Goal: Task Accomplishment & Management: Manage account settings

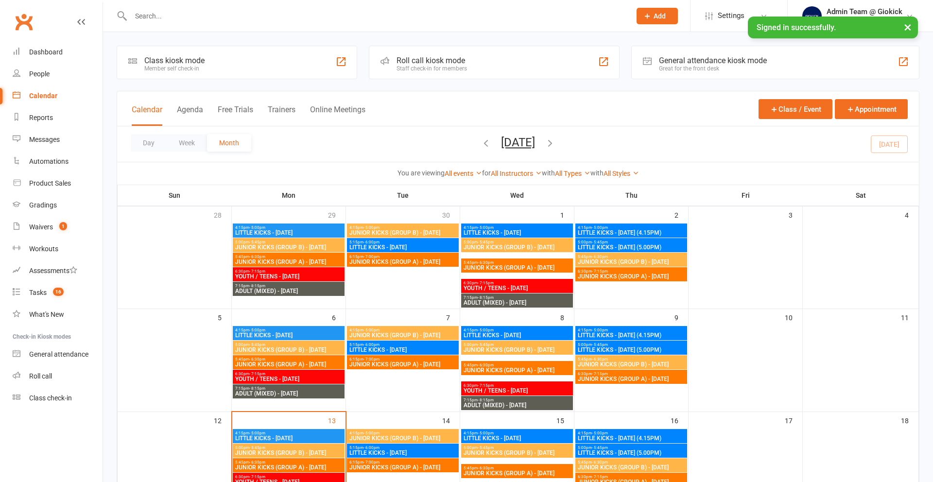
click at [440, 59] on div "Roll call kiosk mode" at bounding box center [432, 60] width 70 height 9
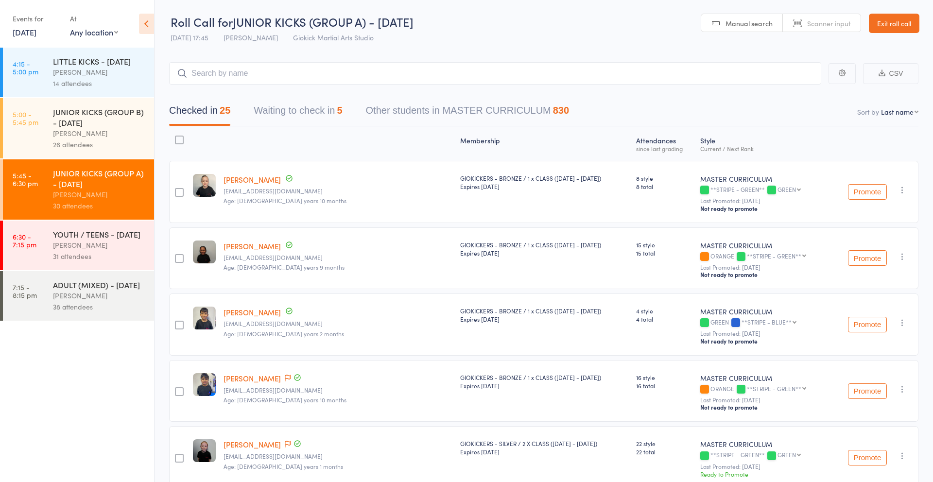
click at [320, 102] on button "Waiting to check in 5" at bounding box center [298, 113] width 88 height 26
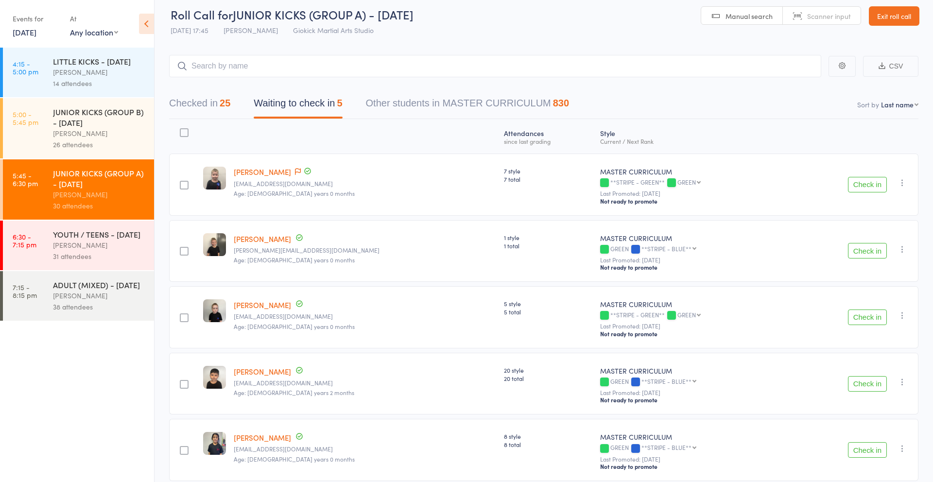
scroll to position [6, 0]
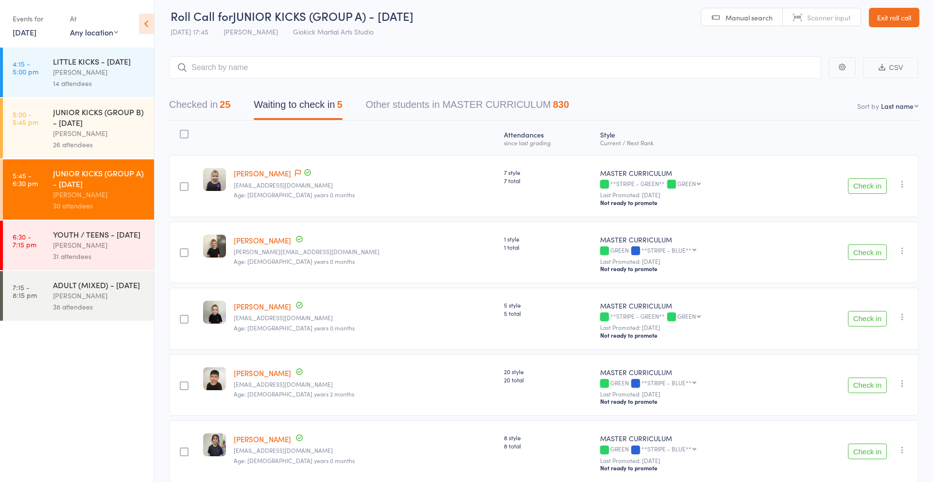
click at [216, 115] on button "Checked in 25" at bounding box center [199, 107] width 61 height 26
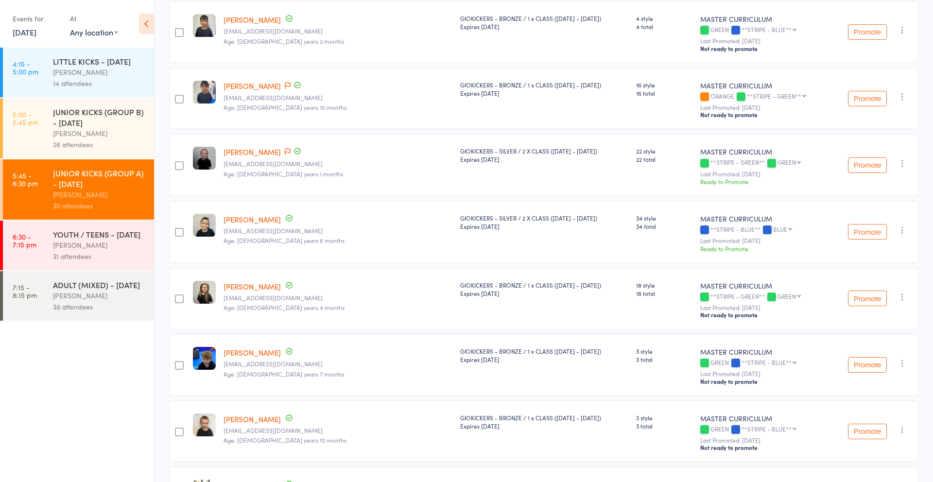
scroll to position [310, 0]
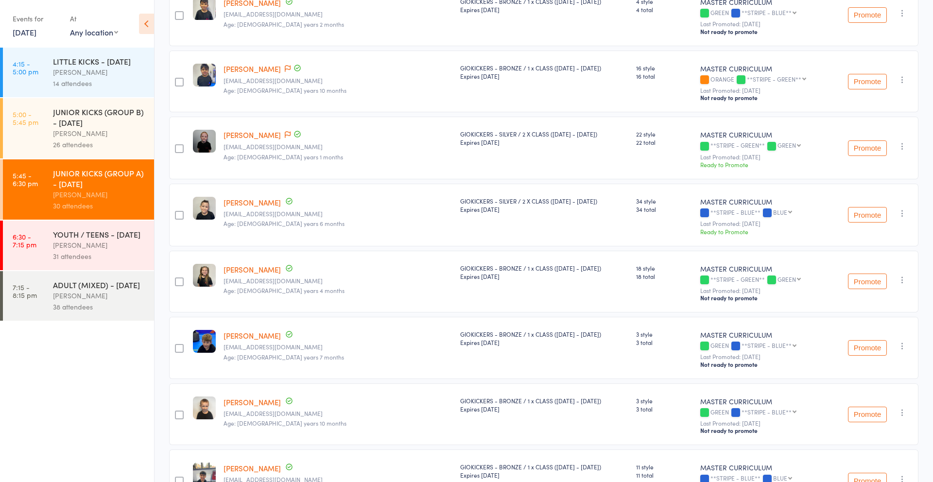
click at [262, 265] on link "Amelia Force" at bounding box center [252, 269] width 57 height 10
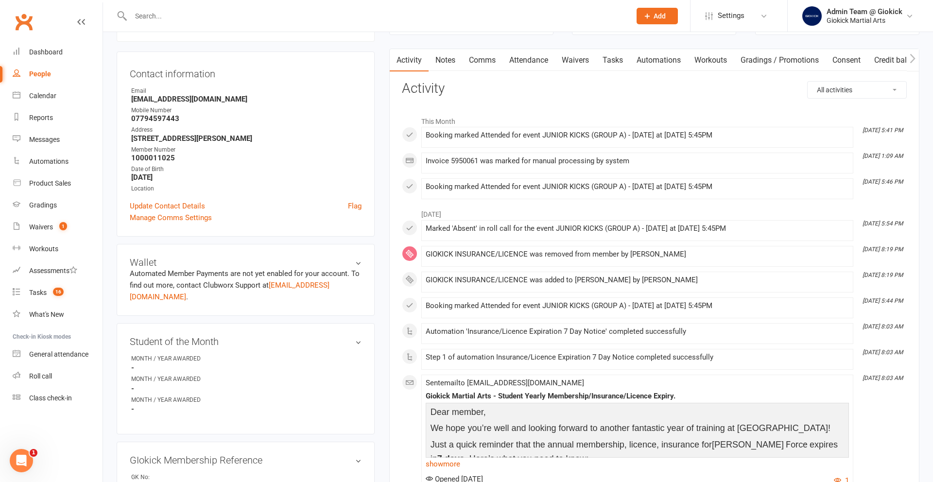
scroll to position [15, 0]
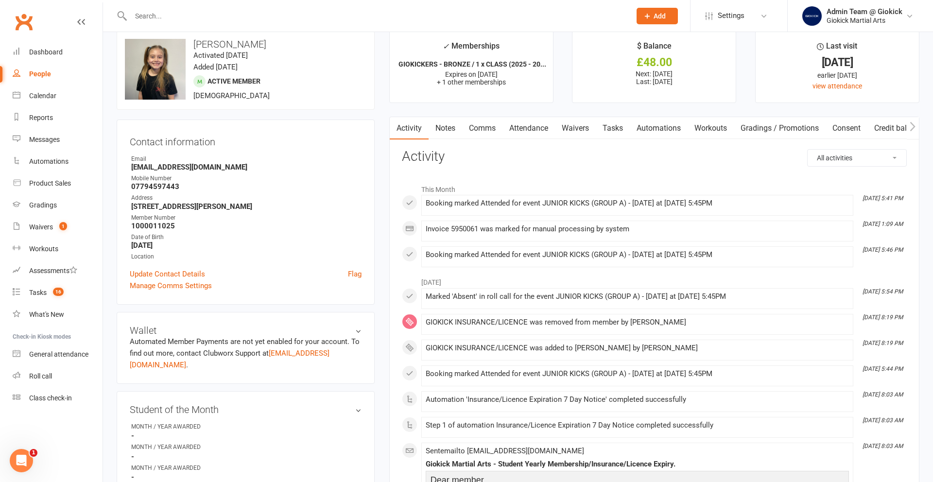
click at [534, 126] on link "Attendance" at bounding box center [529, 128] width 52 height 22
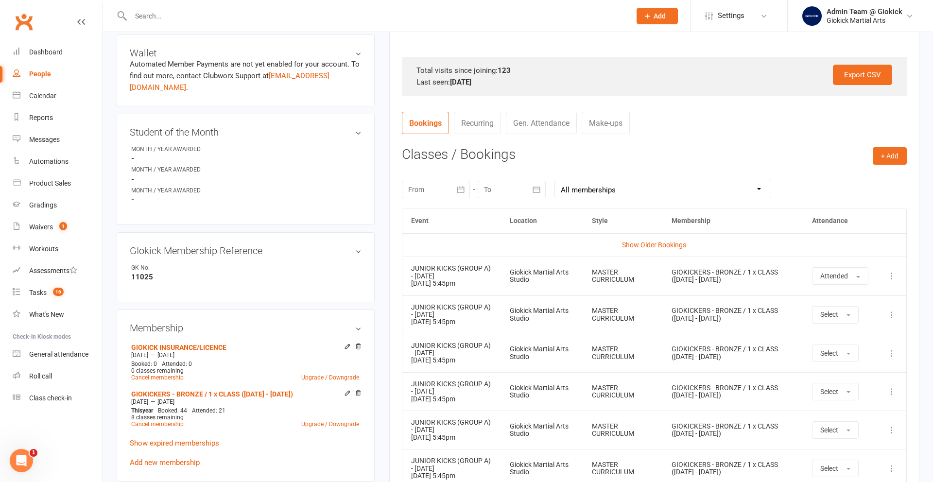
scroll to position [355, 0]
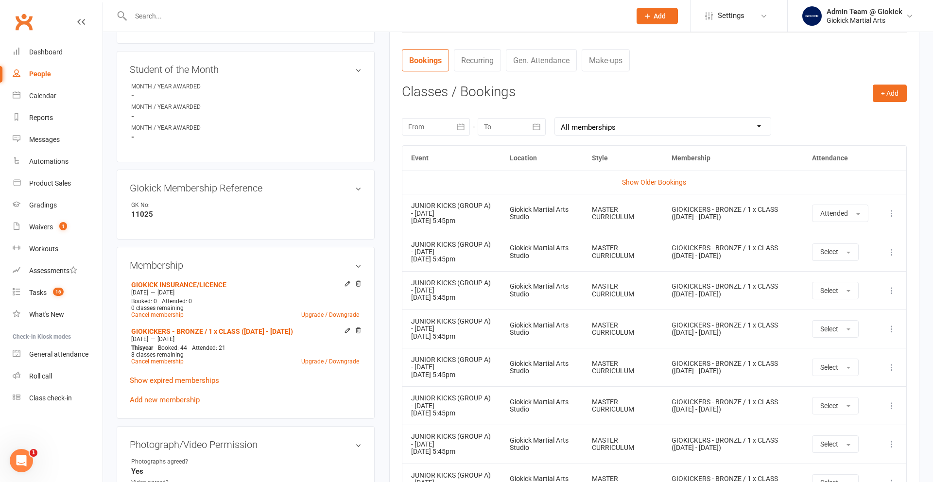
click at [419, 130] on div at bounding box center [436, 126] width 68 height 17
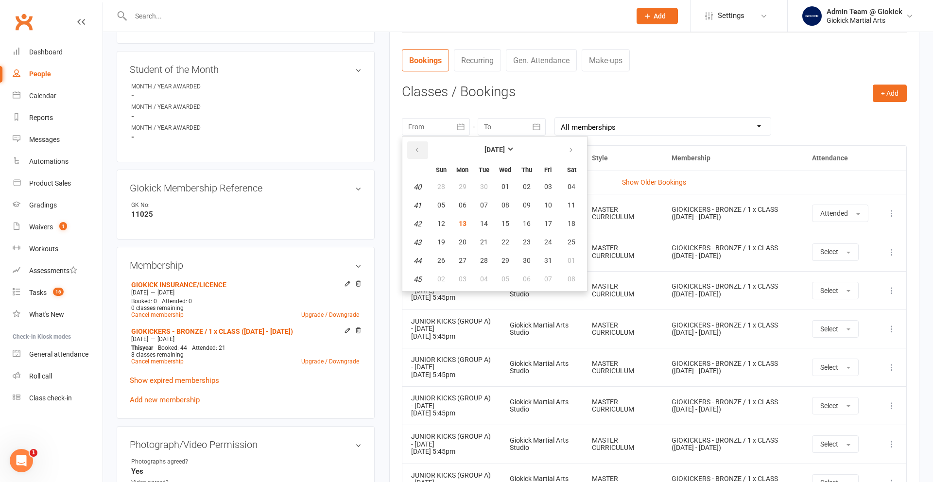
click at [416, 153] on icon "button" at bounding box center [417, 150] width 7 height 8
click at [470, 187] on button "01" at bounding box center [463, 186] width 20 height 17
type input "01 Sep 2025"
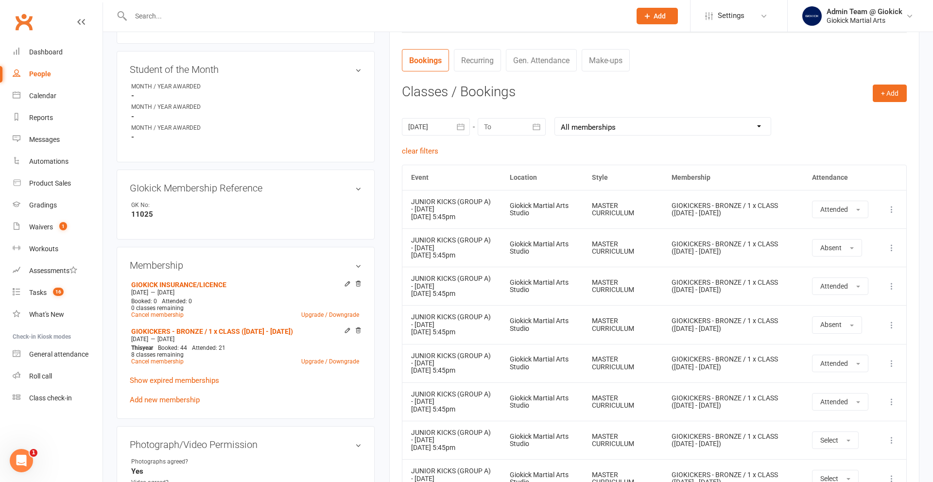
scroll to position [346, 0]
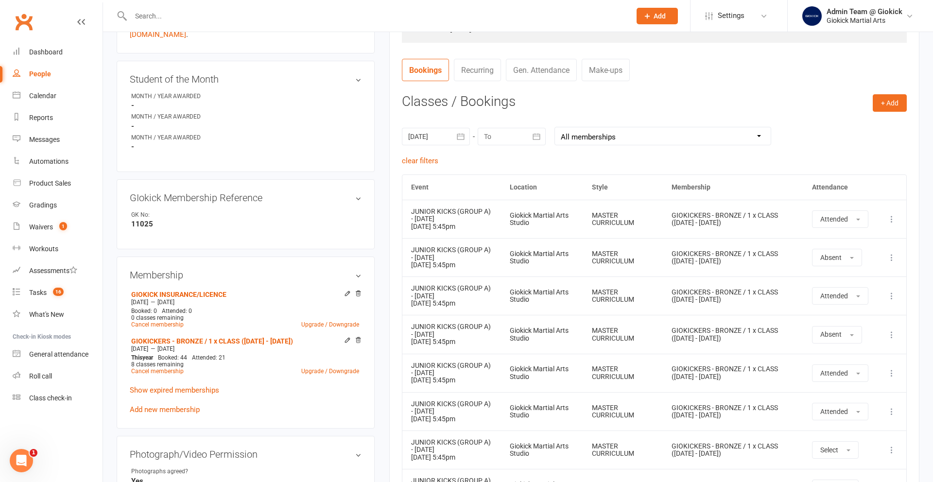
click at [152, 10] on input "text" at bounding box center [376, 16] width 496 height 14
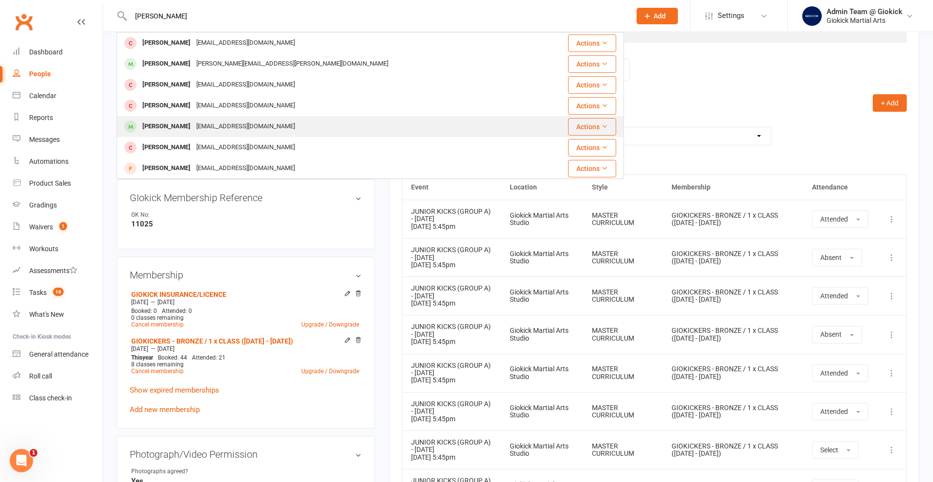
type input "harry"
click at [167, 122] on div "Harry Orton" at bounding box center [167, 127] width 54 height 14
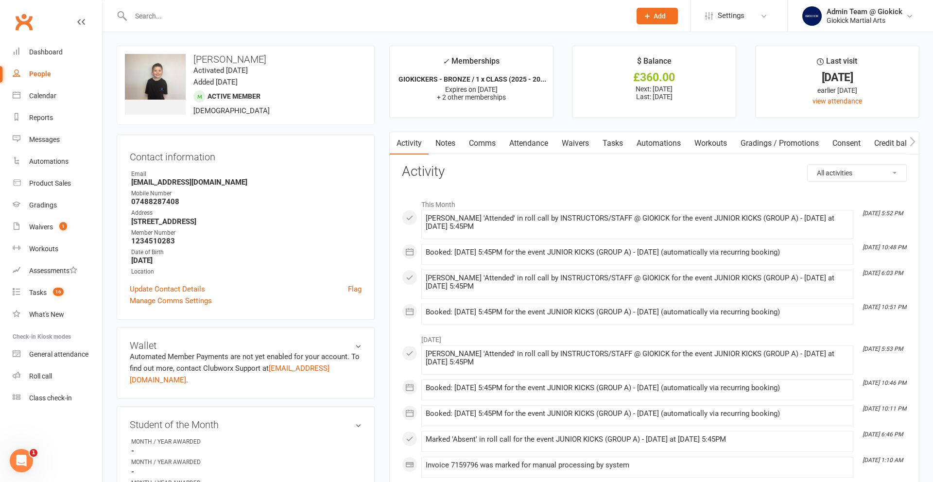
click at [524, 143] on link "Attendance" at bounding box center [529, 143] width 52 height 22
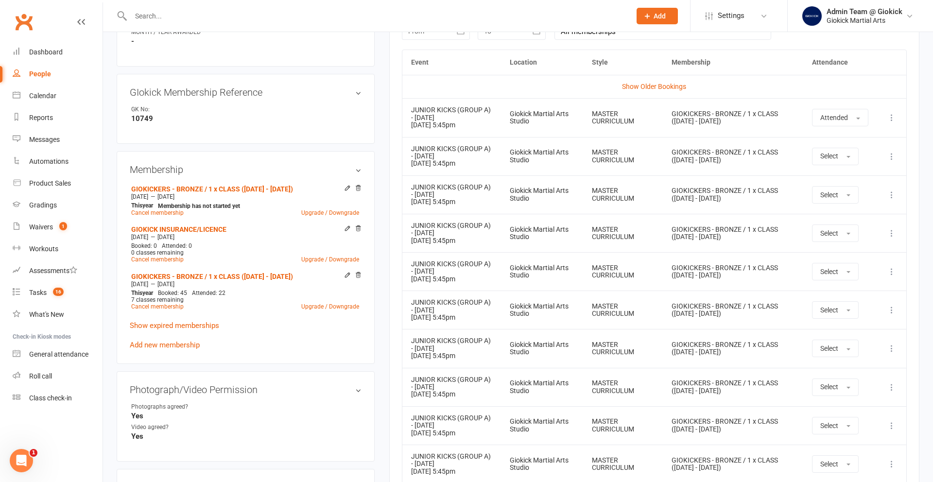
scroll to position [429, 0]
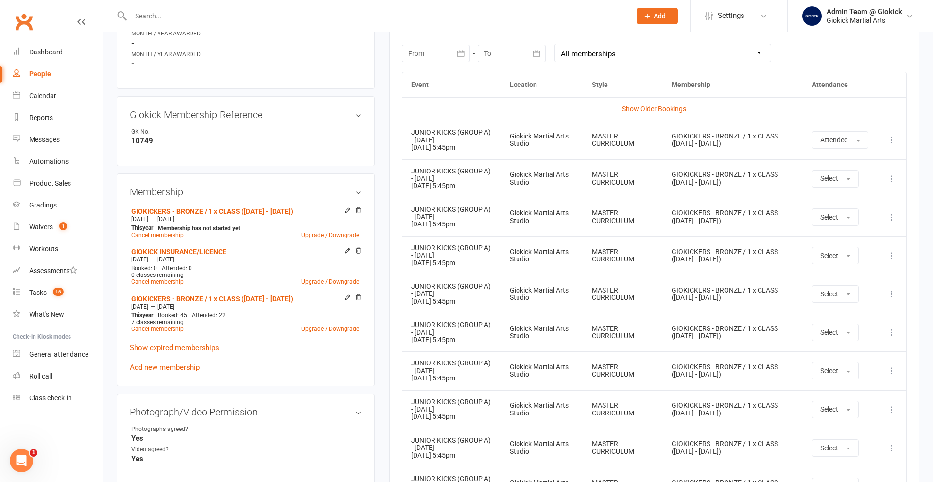
click at [435, 57] on div at bounding box center [436, 53] width 68 height 17
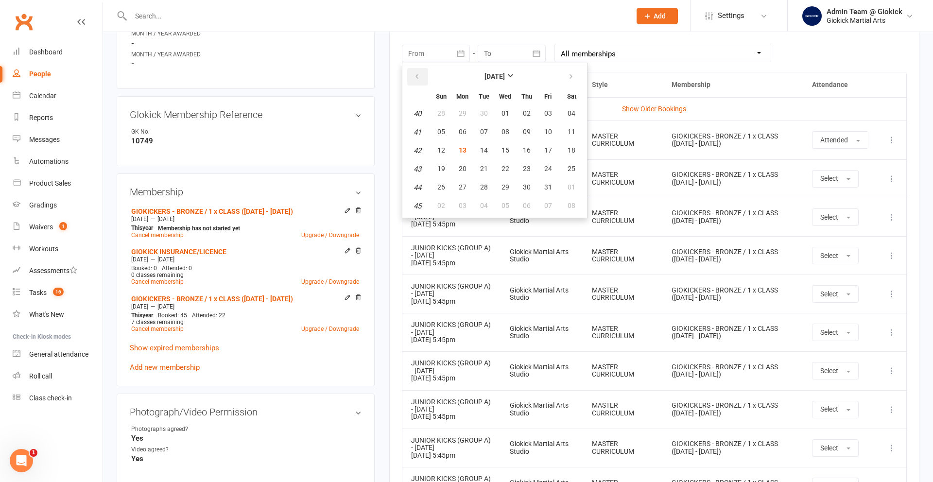
click at [417, 75] on icon "button" at bounding box center [417, 77] width 7 height 8
click at [453, 111] on button "01" at bounding box center [463, 113] width 20 height 17
type input "01 Sep 2025"
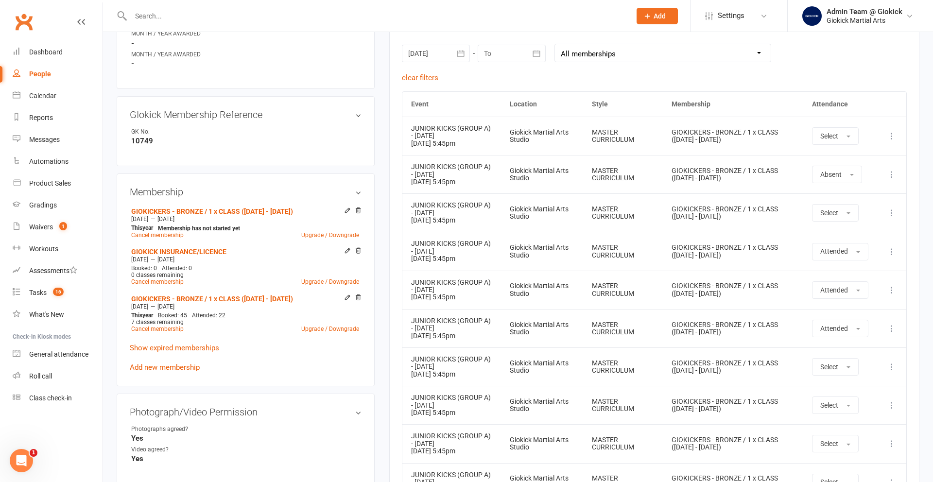
click at [490, 54] on div at bounding box center [512, 53] width 68 height 17
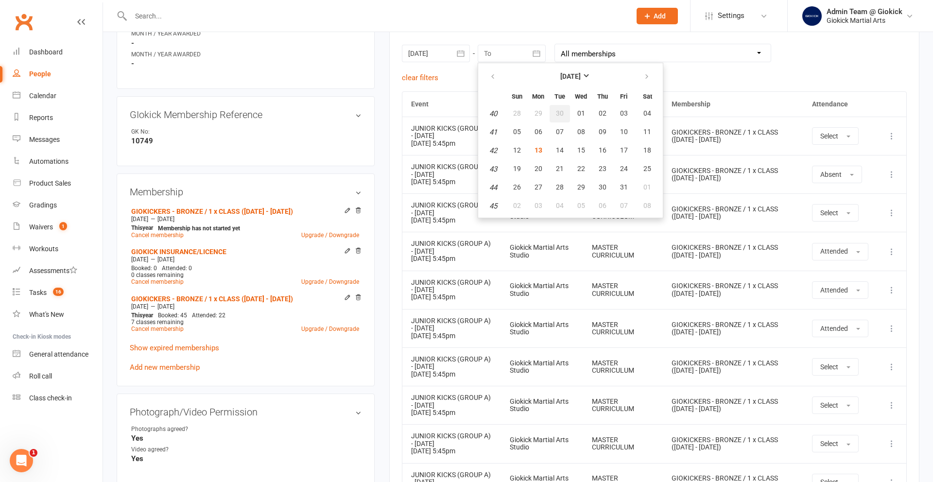
click at [558, 110] on span "30" at bounding box center [560, 113] width 8 height 8
type input "30 Sep 2025"
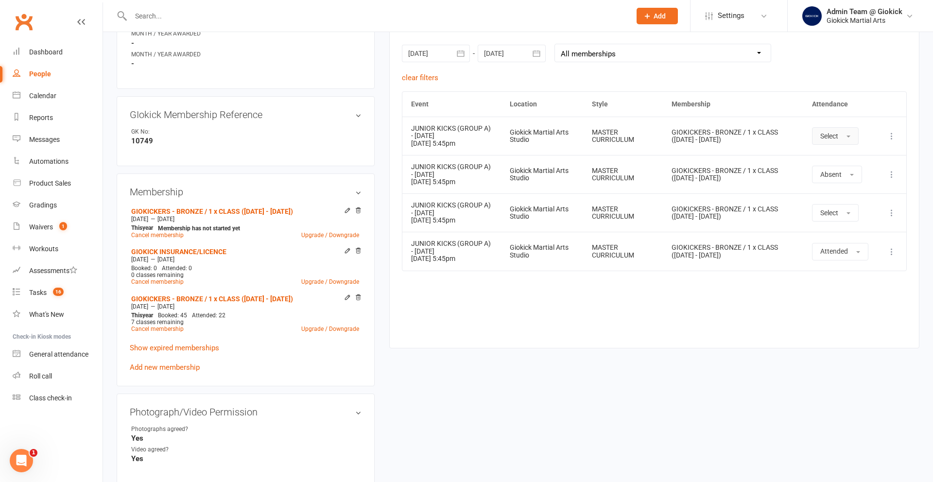
click at [835, 140] on button "Select" at bounding box center [835, 135] width 47 height 17
click at [706, 151] on td "GIOKICKERS - BRONZE / 1 x CLASS ([DATE] - [DATE])" at bounding box center [733, 136] width 140 height 38
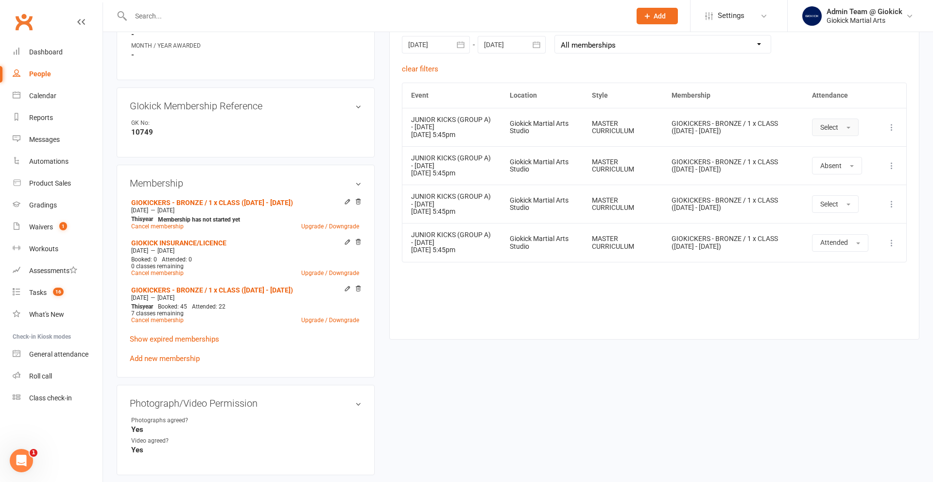
scroll to position [438, 0]
click at [827, 129] on span "Select" at bounding box center [830, 126] width 18 height 8
click at [828, 166] on span "Absent" at bounding box center [832, 167] width 23 height 9
click at [826, 132] on button "Absent" at bounding box center [837, 126] width 50 height 17
click at [637, 63] on div "clear filters" at bounding box center [654, 68] width 505 height 12
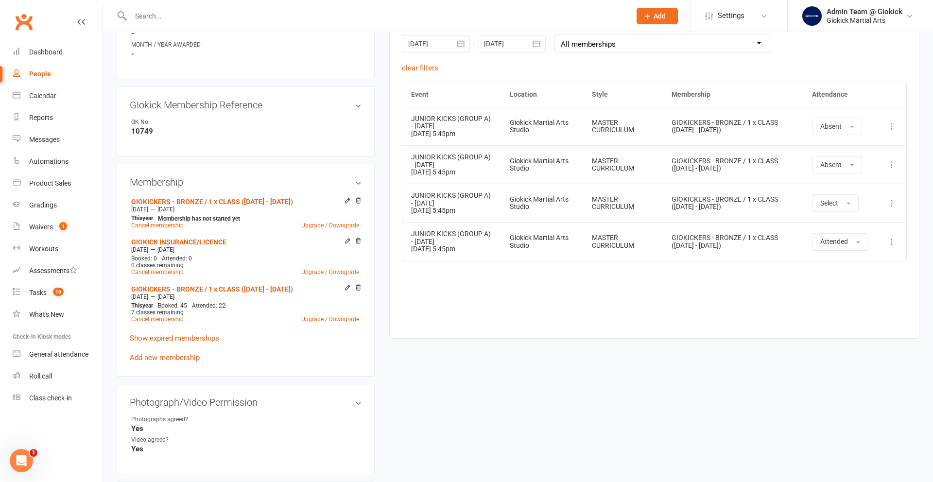
click at [143, 10] on input "text" at bounding box center [376, 16] width 496 height 14
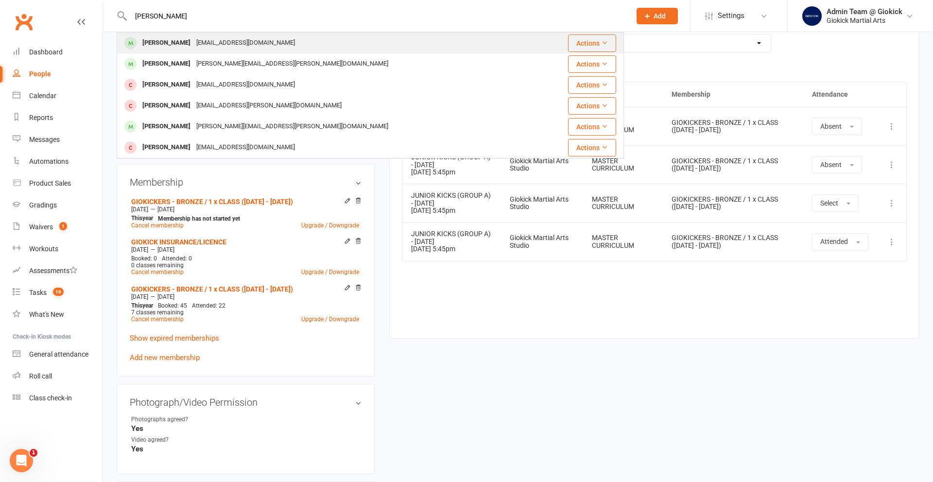
type input "henry"
click at [139, 43] on div at bounding box center [131, 43] width 18 height 16
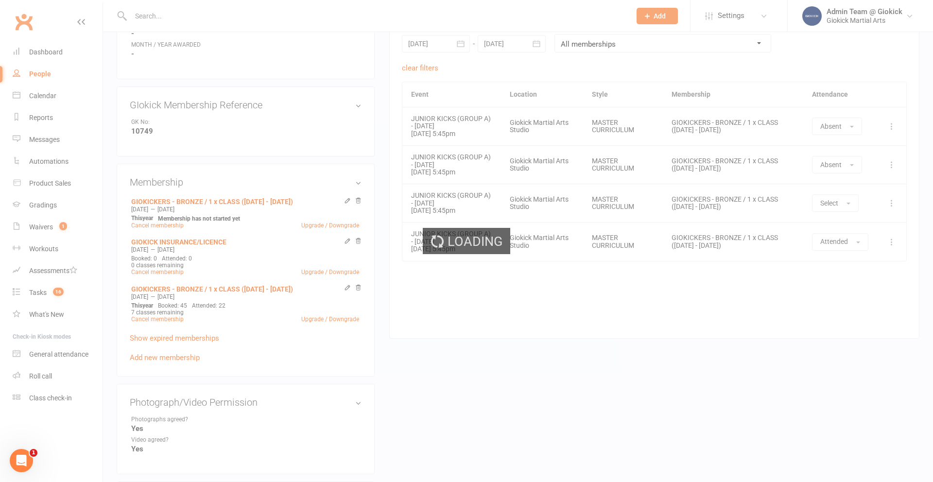
drag, startPoint x: 139, startPoint y: 43, endPoint x: 170, endPoint y: 67, distance: 38.9
click at [170, 67] on div "Loading" at bounding box center [466, 241] width 933 height 482
drag, startPoint x: 170, startPoint y: 67, endPoint x: 189, endPoint y: 96, distance: 35.2
click at [189, 96] on div "Loading" at bounding box center [466, 241] width 933 height 482
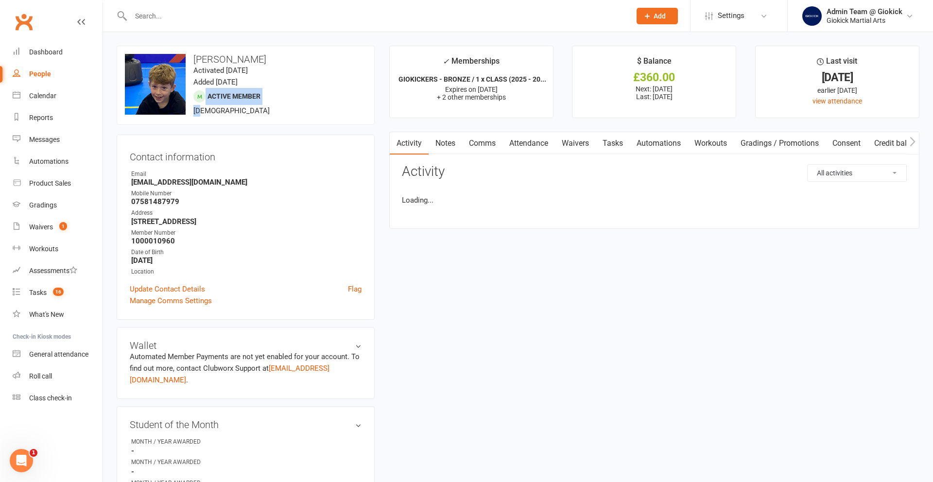
drag, startPoint x: 189, startPoint y: 96, endPoint x: 190, endPoint y: 109, distance: 13.2
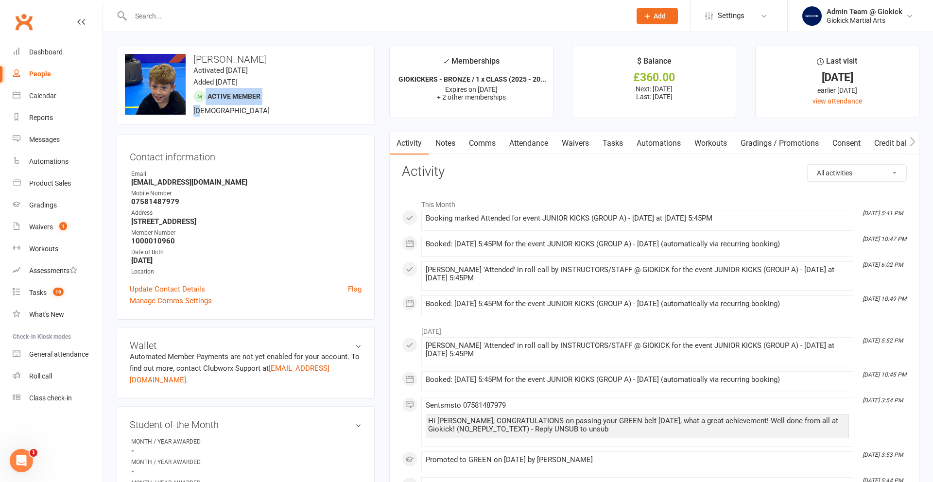
drag, startPoint x: 190, startPoint y: 109, endPoint x: 481, endPoint y: 142, distance: 293.0
drag, startPoint x: 481, startPoint y: 142, endPoint x: 527, endPoint y: 142, distance: 46.2
click at [527, 142] on div "Activity Notes Comms Attendance Waivers Tasks Automations Workouts Gradings / P…" at bounding box center [654, 143] width 541 height 22
click at [520, 143] on link "Attendance" at bounding box center [522, 143] width 52 height 22
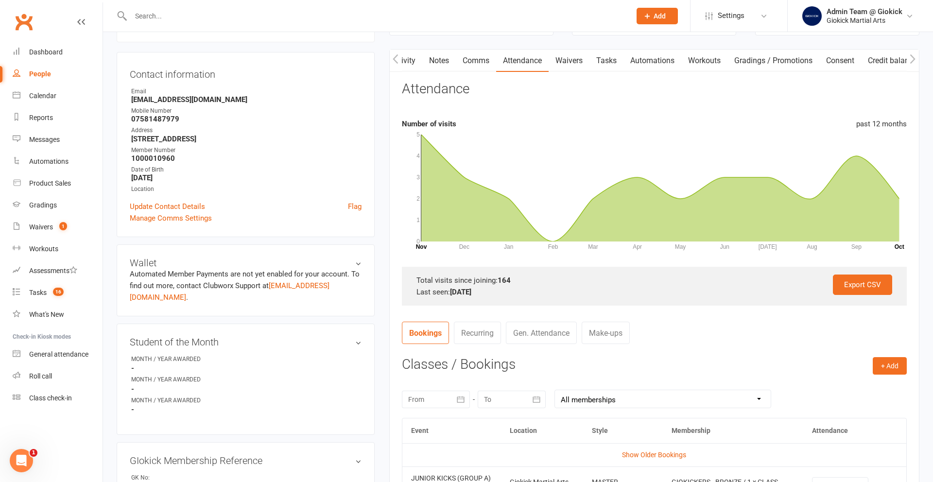
scroll to position [367, 0]
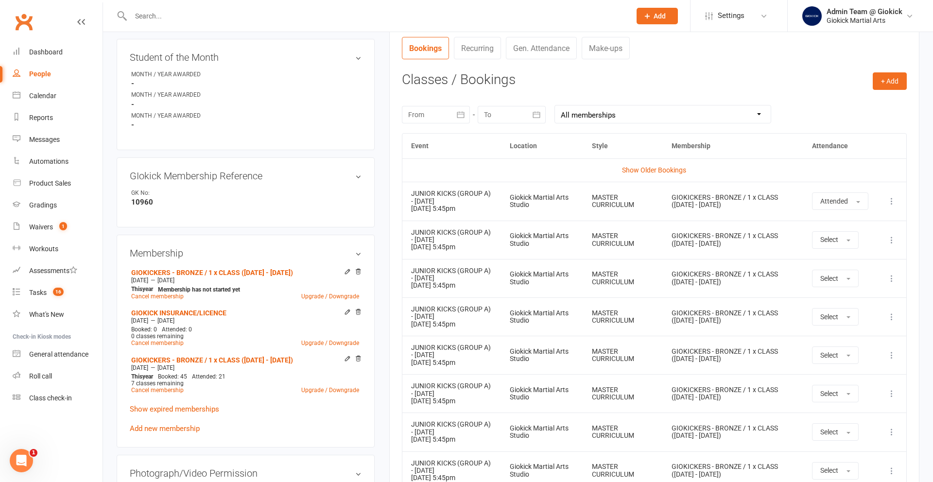
click at [425, 118] on div at bounding box center [436, 114] width 68 height 17
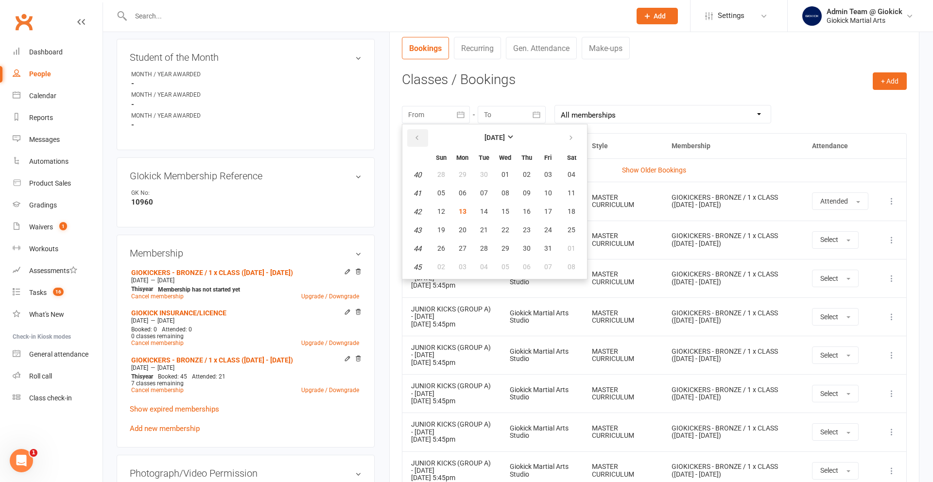
click at [417, 141] on icon "button" at bounding box center [417, 138] width 7 height 8
click at [465, 173] on span "01" at bounding box center [463, 175] width 8 height 8
type input "01 Sep 2025"
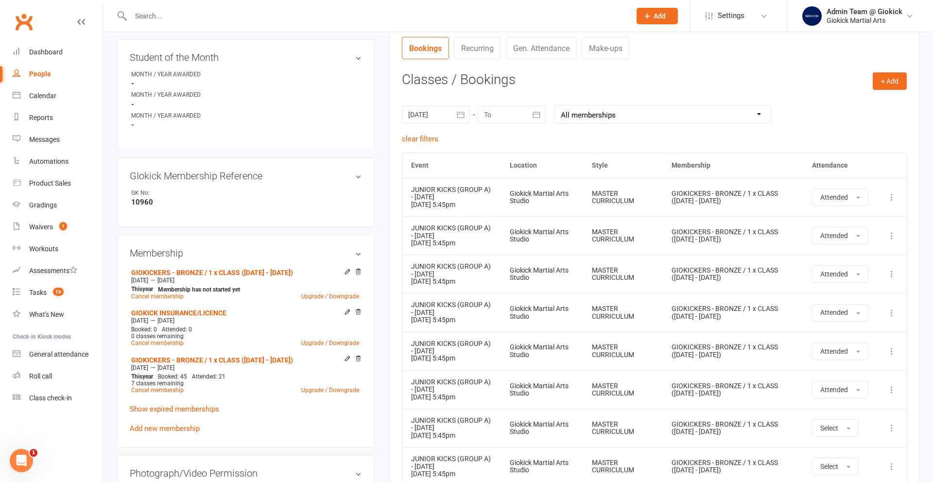
click at [507, 113] on div at bounding box center [512, 114] width 68 height 17
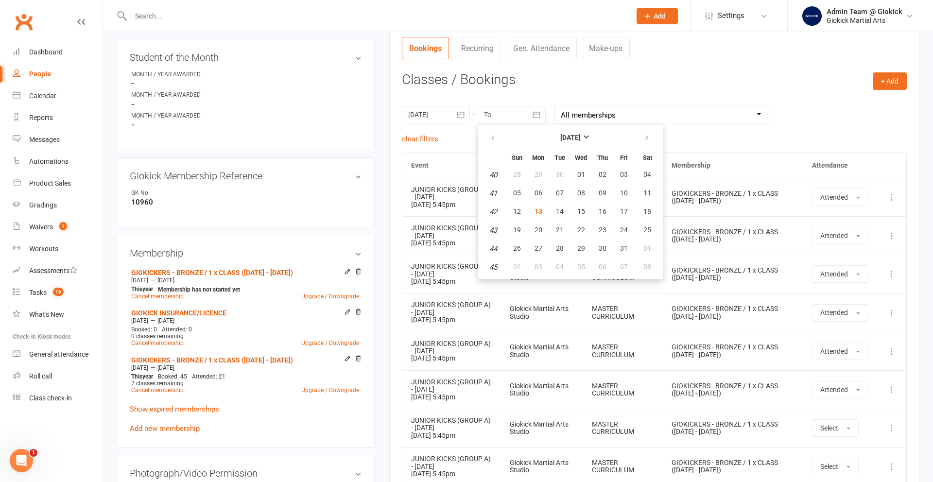
click at [565, 165] on table "October 2025 Sun Mon Tue Wed Thu Fri Sat 40 28 29 30 01 02 03 04 41 05 06 07 08…" at bounding box center [570, 201] width 181 height 151
click at [558, 172] on span "30" at bounding box center [560, 175] width 8 height 8
type input "30 Sep 2025"
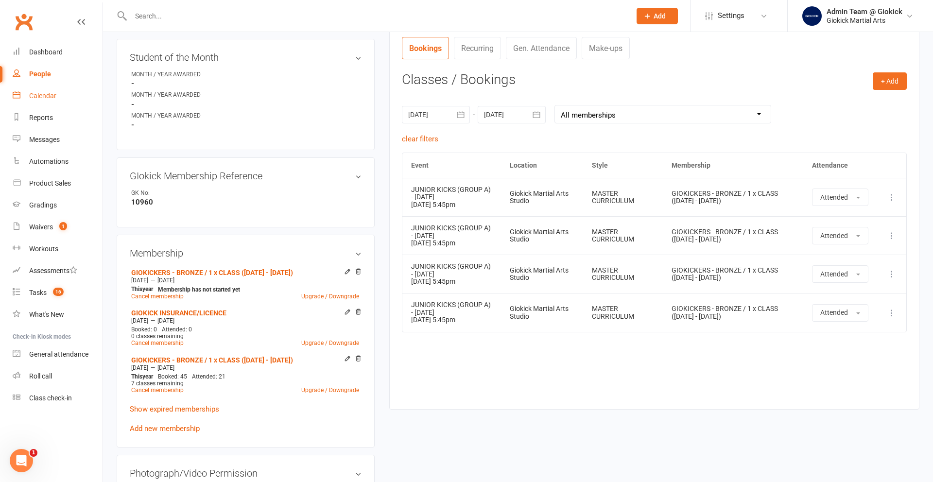
click at [41, 96] on div "Calendar" at bounding box center [42, 96] width 27 height 8
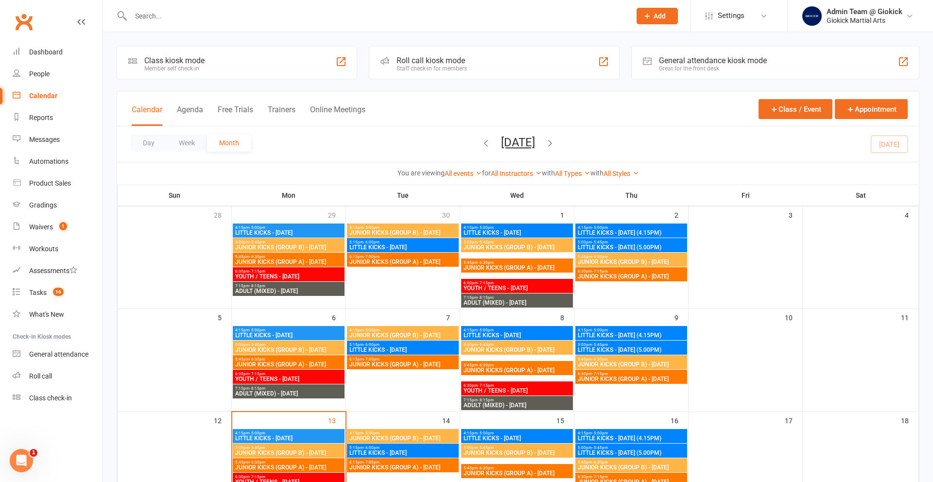
click at [154, 16] on input "text" at bounding box center [376, 16] width 496 height 14
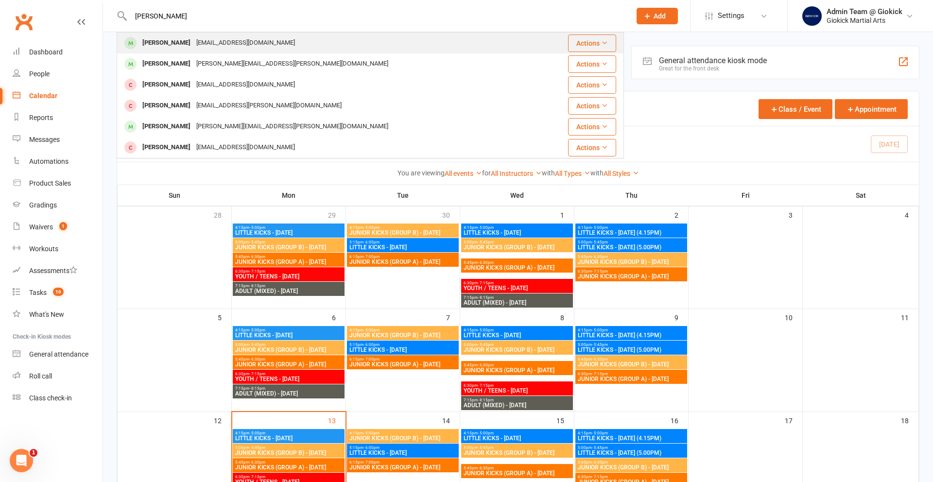
type input "henry"
click at [151, 44] on div "Henry Grice" at bounding box center [167, 43] width 54 height 14
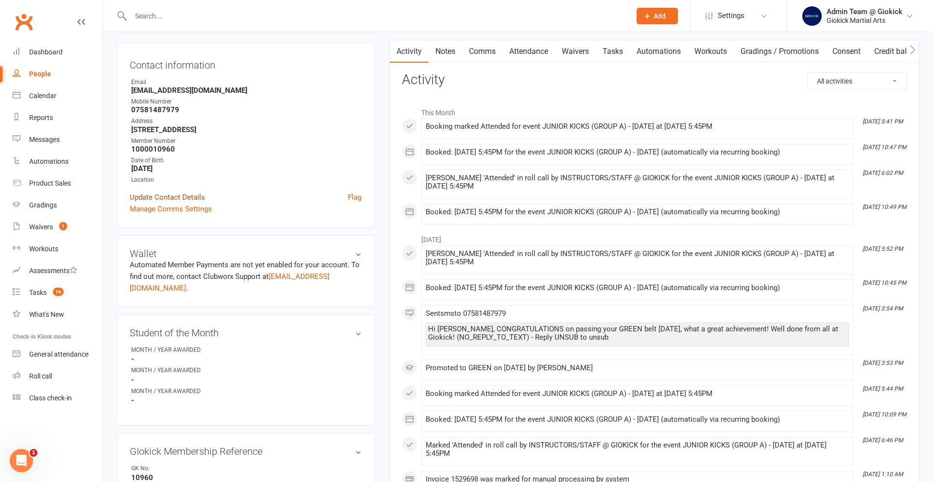
scroll to position [154, 0]
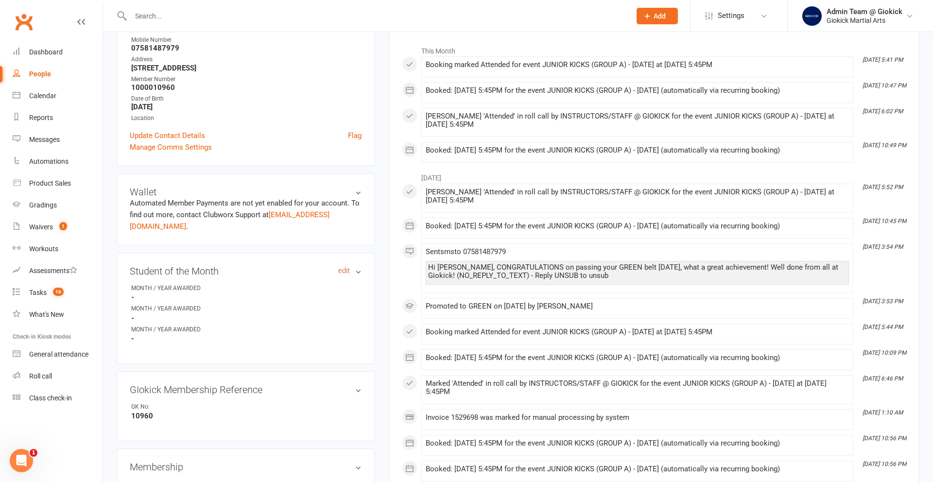
click at [342, 267] on link "edit" at bounding box center [344, 271] width 12 height 8
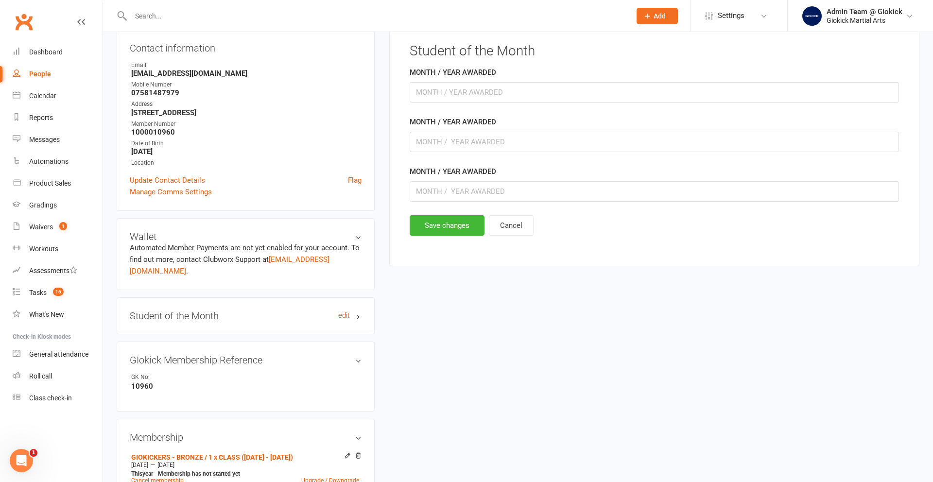
scroll to position [83, 0]
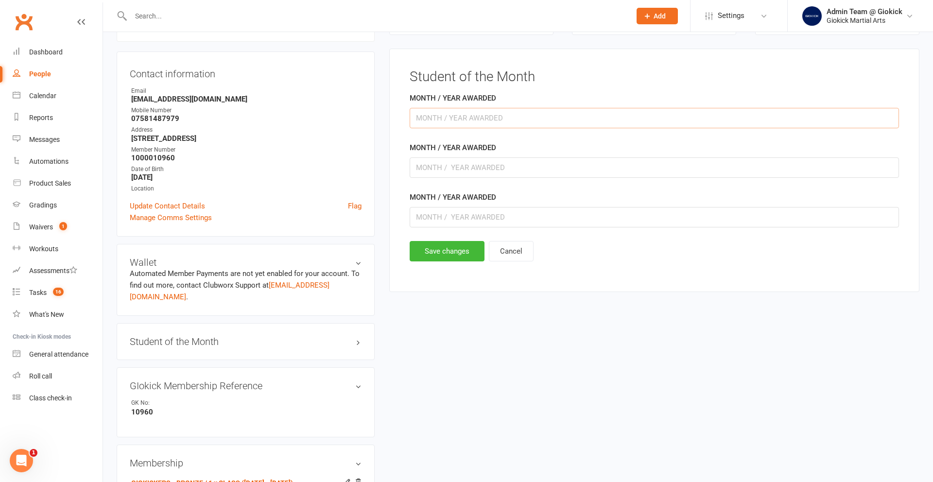
click at [432, 128] on input "text" at bounding box center [655, 118] width 490 height 20
type input "SEPTEMBER 2025"
click at [431, 252] on button "Save changes" at bounding box center [447, 251] width 75 height 20
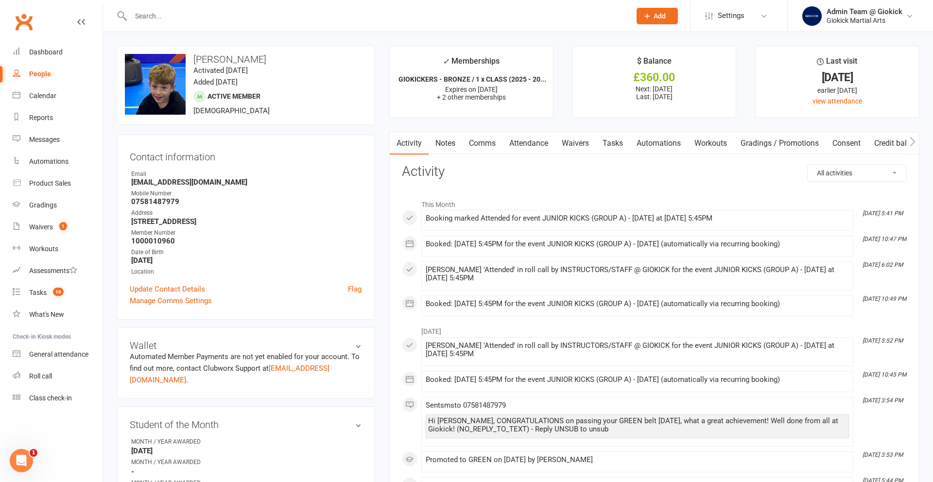
click at [488, 144] on link "Comms" at bounding box center [482, 143] width 40 height 22
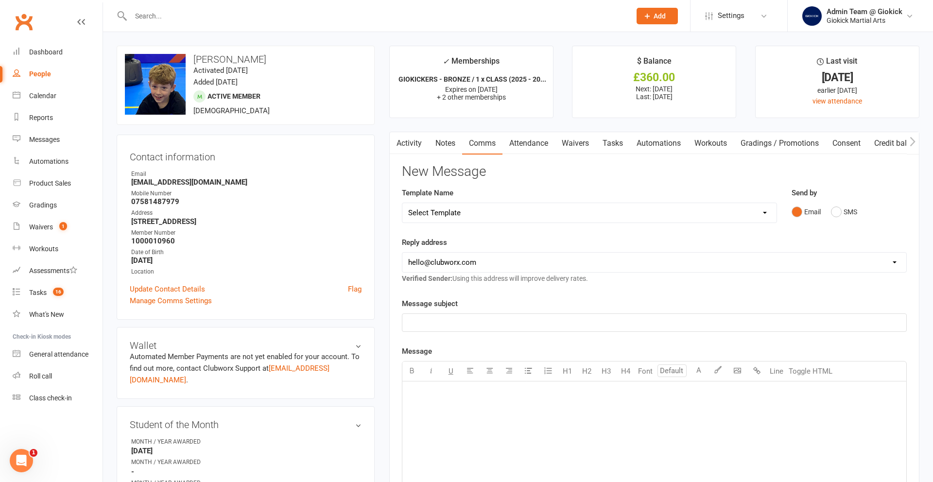
click at [531, 142] on link "Attendance" at bounding box center [529, 143] width 52 height 22
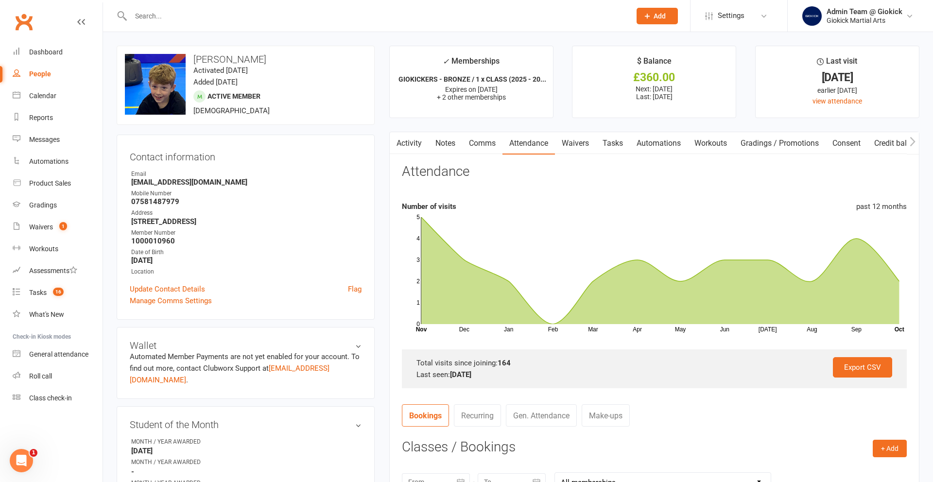
click at [416, 139] on link "Activity" at bounding box center [409, 143] width 39 height 22
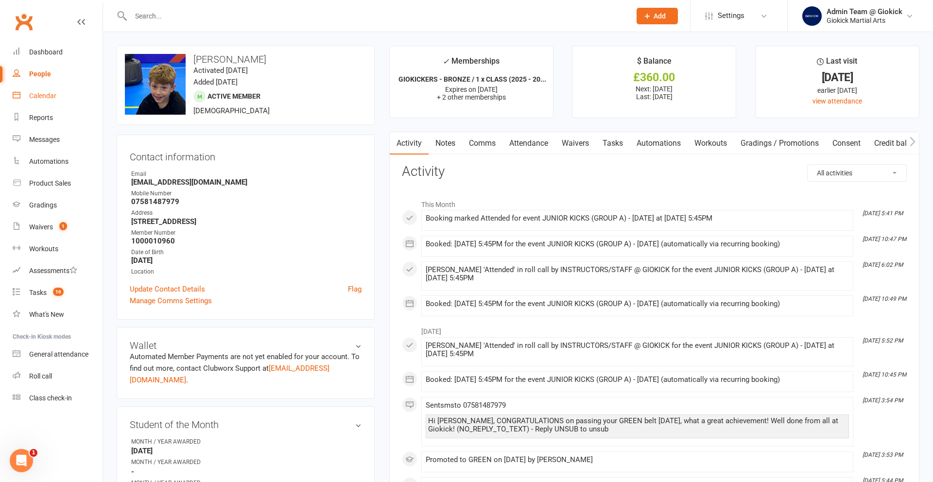
click at [37, 97] on div "Calendar" at bounding box center [42, 96] width 27 height 8
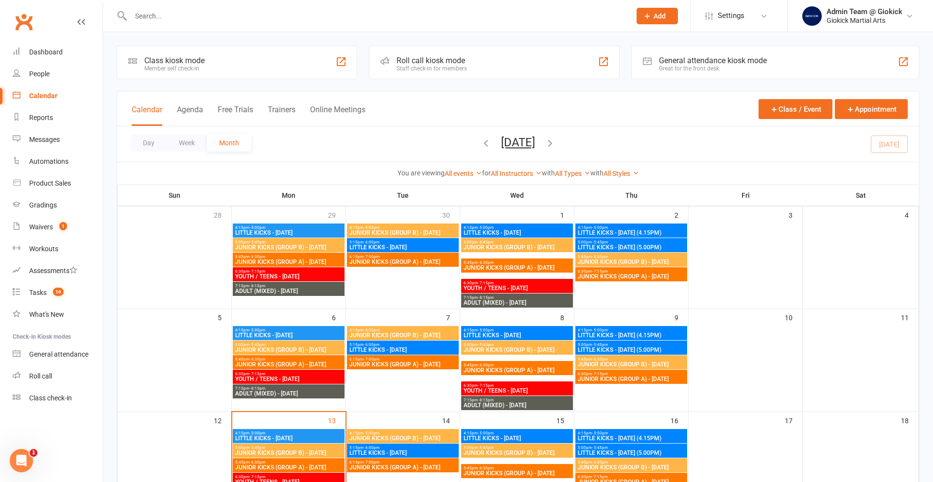
click at [144, 10] on input "text" at bounding box center [376, 16] width 496 height 14
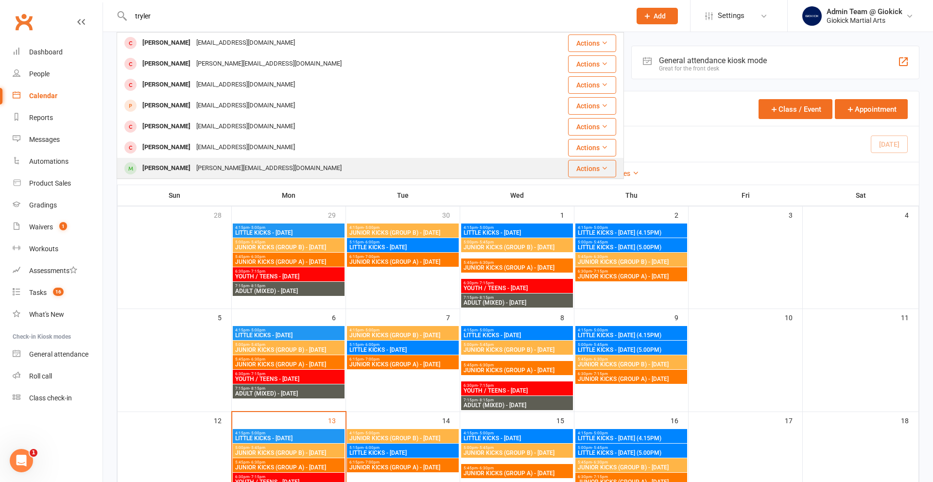
type input "tryler"
click at [155, 168] on div "[PERSON_NAME]" at bounding box center [167, 168] width 54 height 14
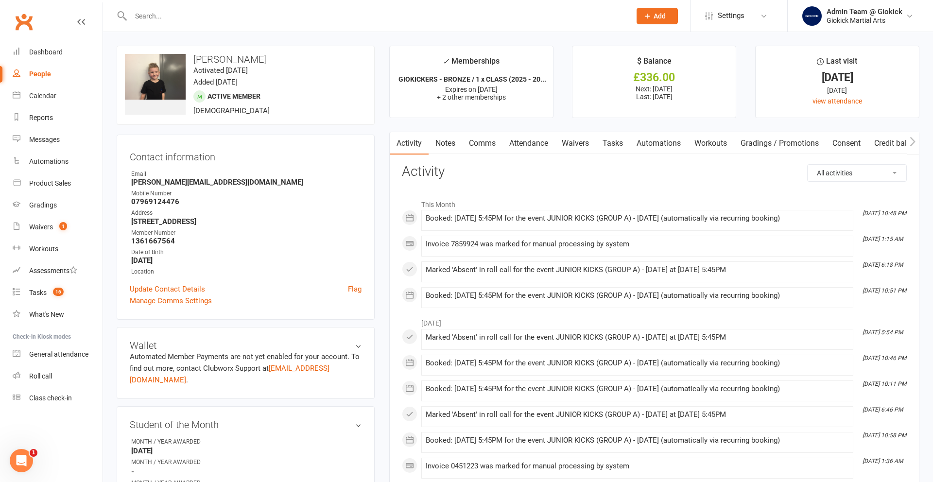
click at [146, 18] on input "text" at bounding box center [376, 16] width 496 height 14
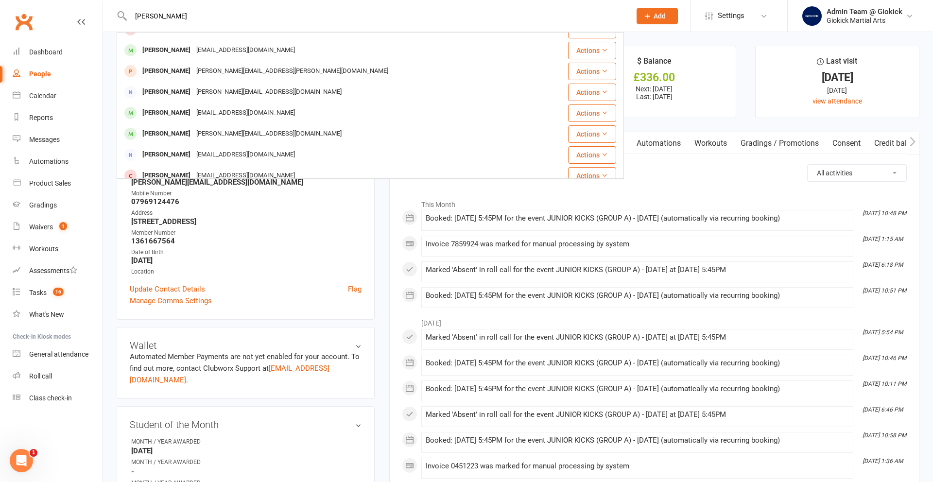
scroll to position [187, 0]
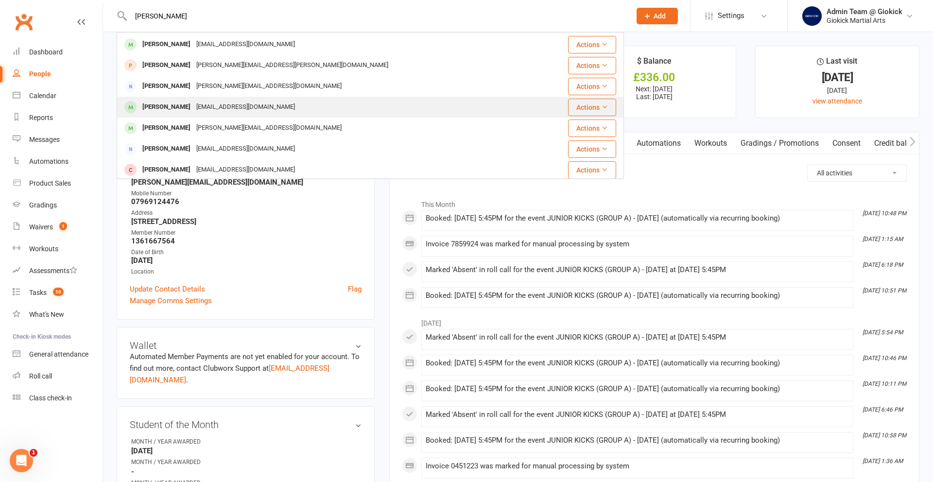
type input "jackson"
click at [153, 109] on div "[PERSON_NAME]" at bounding box center [167, 107] width 54 height 14
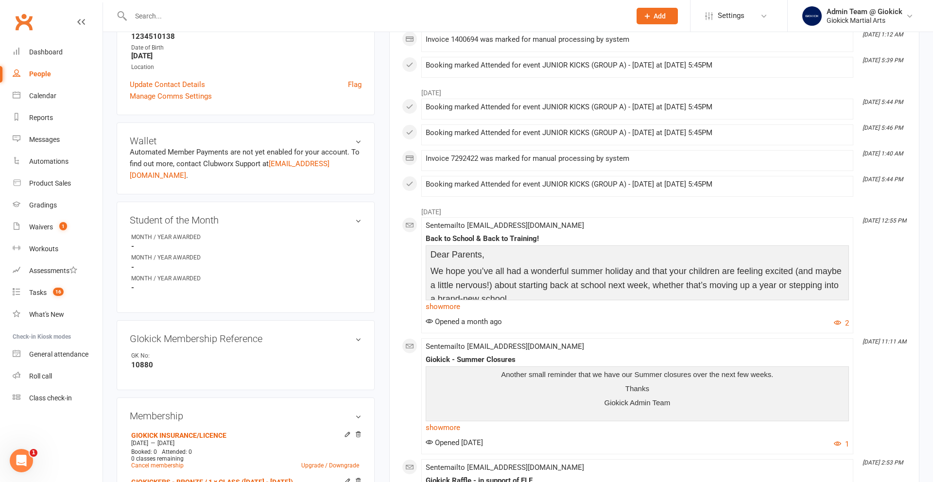
scroll to position [197, 0]
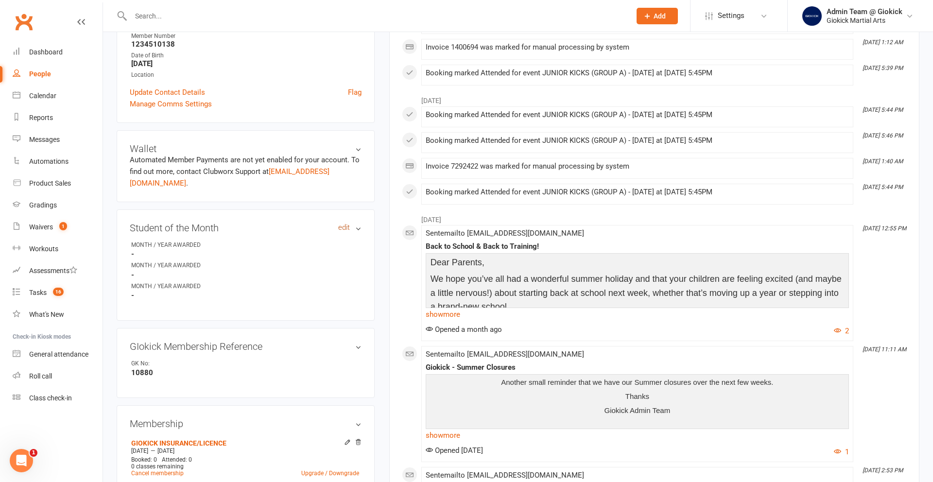
click at [342, 224] on link "edit" at bounding box center [344, 228] width 12 height 8
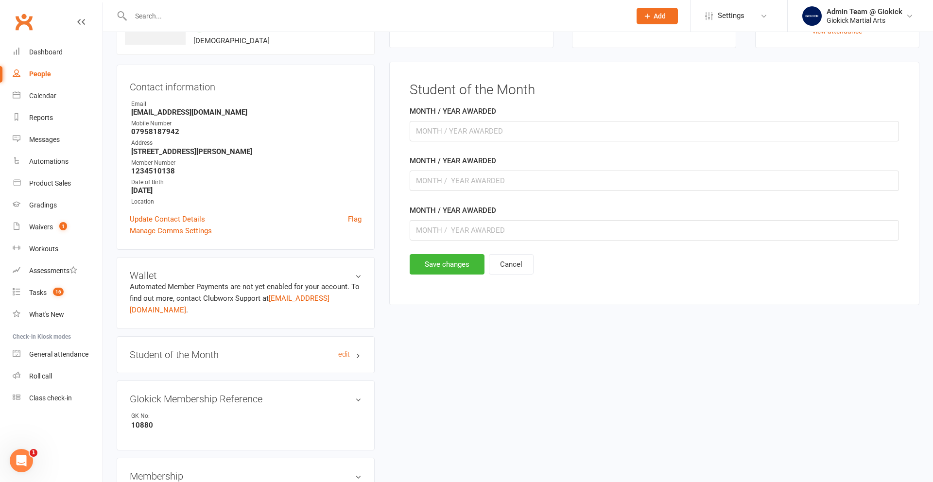
scroll to position [70, 0]
click at [455, 123] on input "text" at bounding box center [655, 132] width 490 height 20
type input "[DATE]"
click at [473, 266] on button "Save changes" at bounding box center [447, 265] width 75 height 20
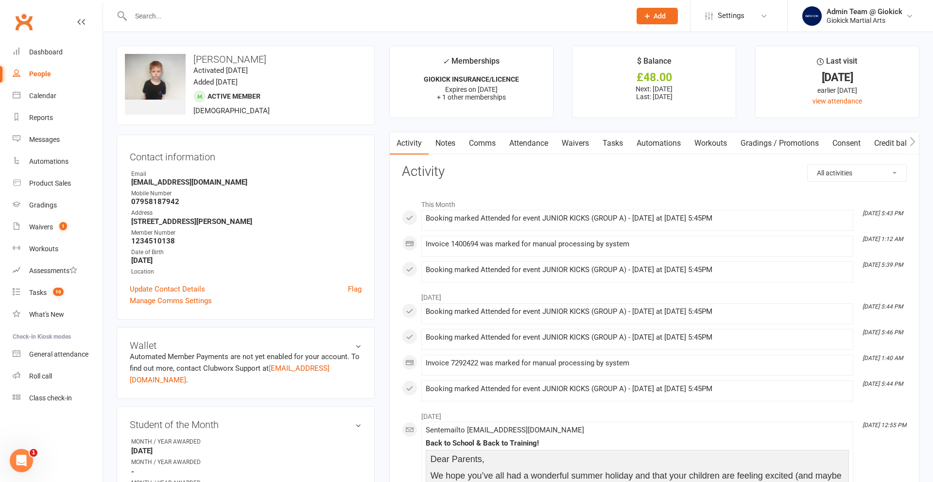
click at [166, 20] on input "text" at bounding box center [376, 16] width 496 height 14
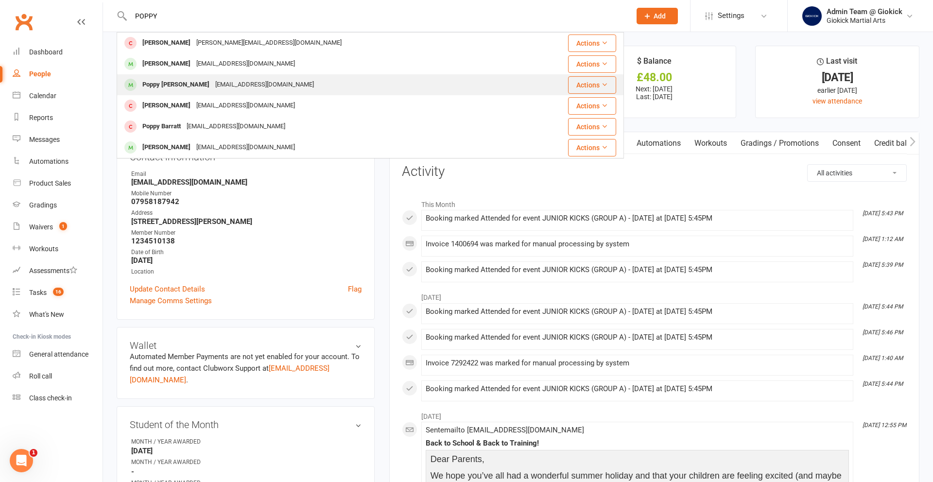
type input "POPPY"
click at [165, 88] on div "Poppy [PERSON_NAME]" at bounding box center [176, 85] width 73 height 14
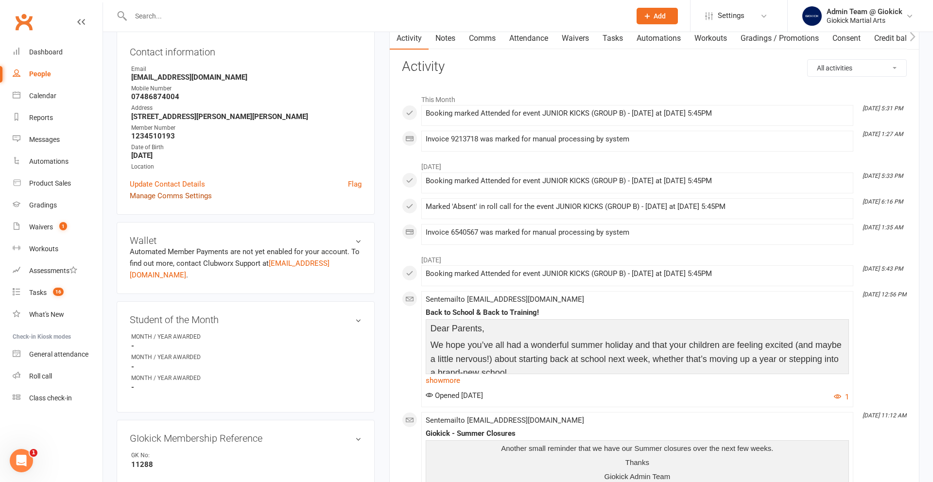
scroll to position [103, 0]
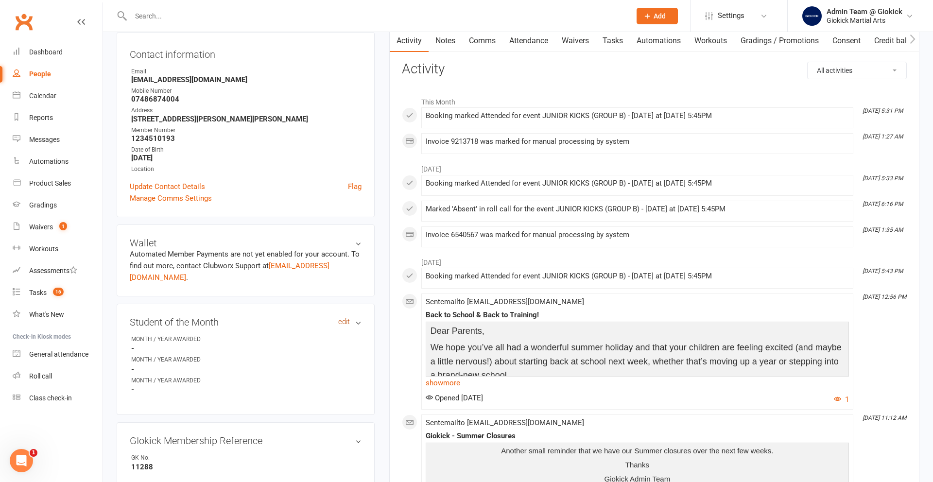
click at [340, 318] on link "edit" at bounding box center [344, 322] width 12 height 8
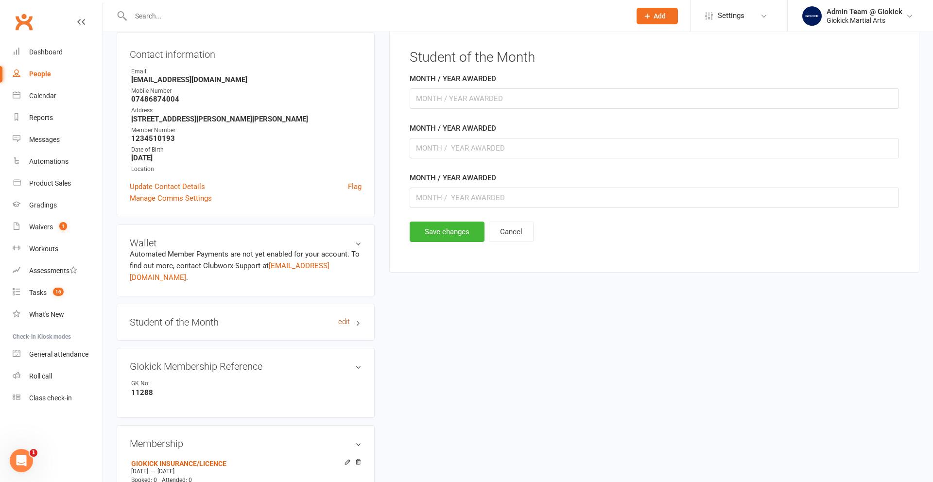
scroll to position [83, 0]
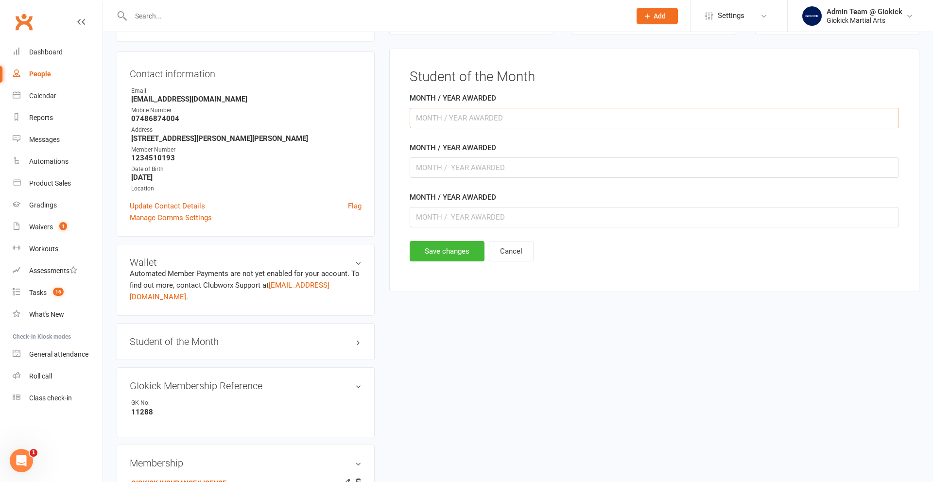
click at [424, 122] on input "text" at bounding box center [655, 118] width 490 height 20
type input "[DATE]"
click at [426, 253] on button "Save changes" at bounding box center [447, 251] width 75 height 20
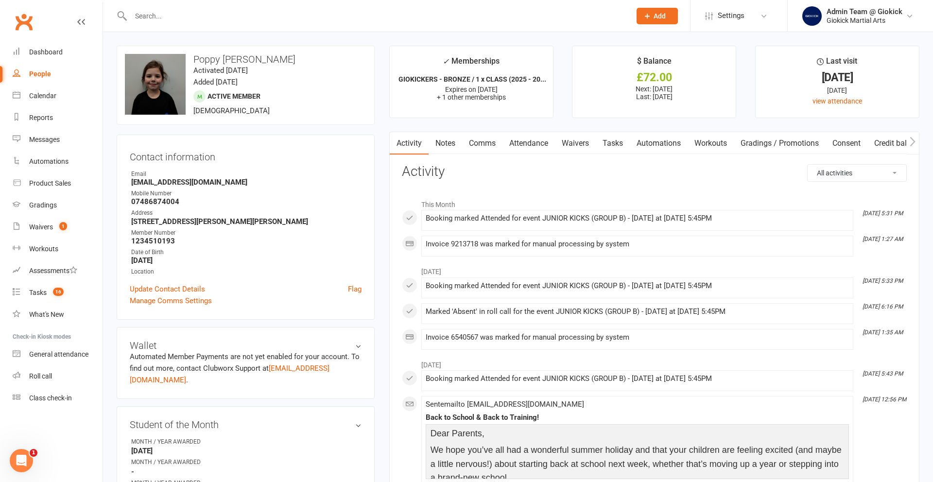
click at [136, 20] on input "text" at bounding box center [376, 16] width 496 height 14
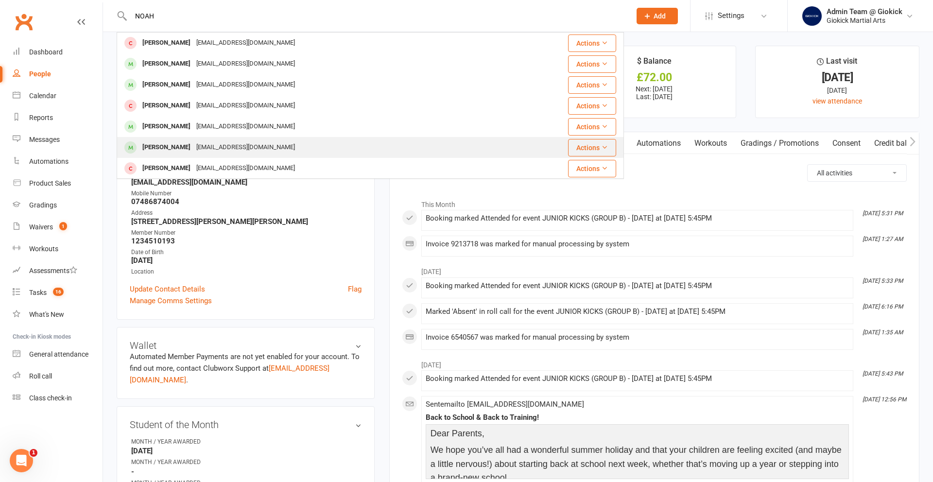
type input "NOAH"
click at [149, 147] on div "[PERSON_NAME]" at bounding box center [167, 147] width 54 height 14
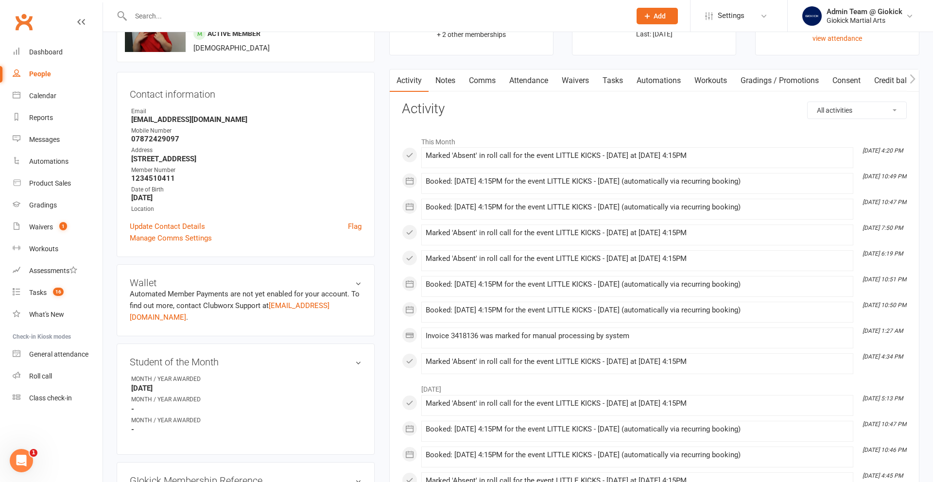
scroll to position [69, 0]
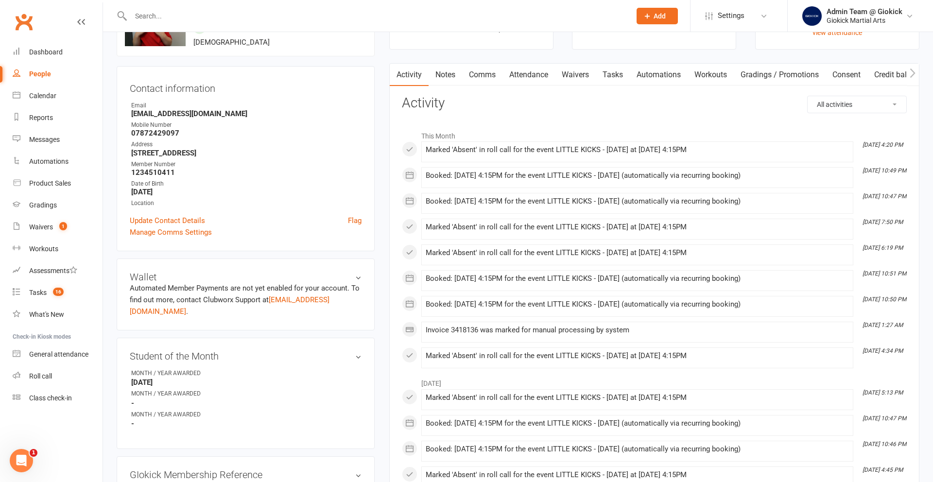
click at [146, 17] on input "text" at bounding box center [376, 16] width 496 height 14
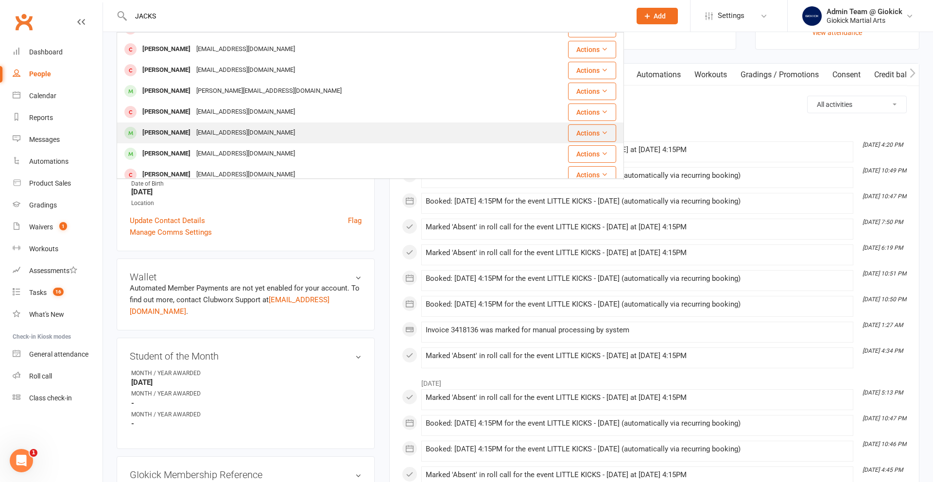
scroll to position [272, 0]
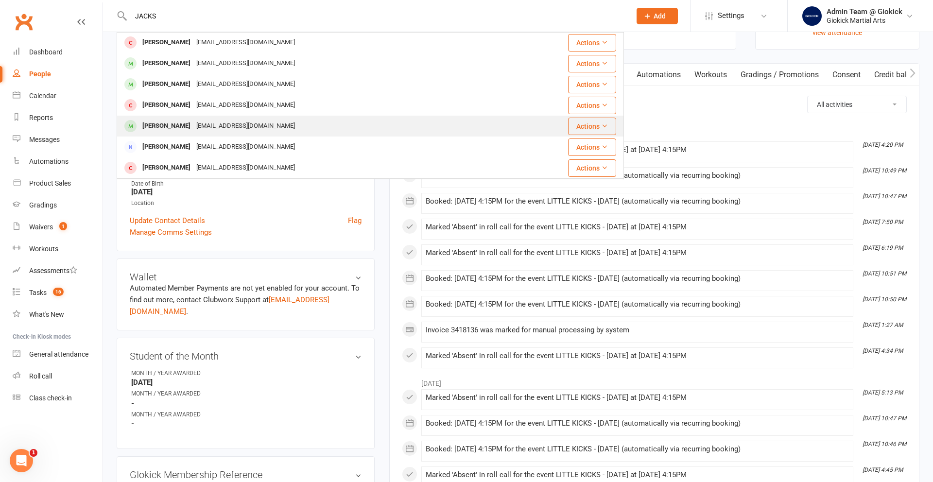
type input "JACKS"
click at [154, 134] on div "[PERSON_NAME] [PERSON_NAME][EMAIL_ADDRESS][DOMAIN_NAME]" at bounding box center [322, 126] width 408 height 20
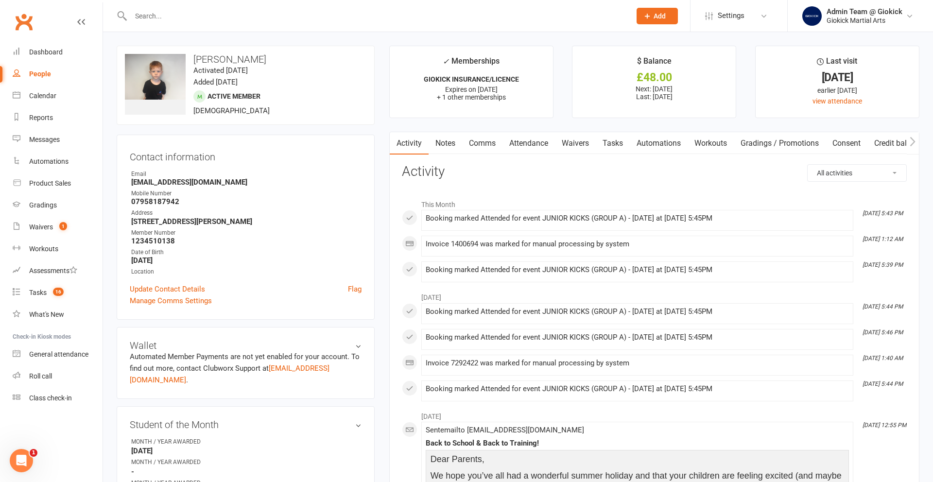
click at [146, 18] on input "text" at bounding box center [376, 16] width 496 height 14
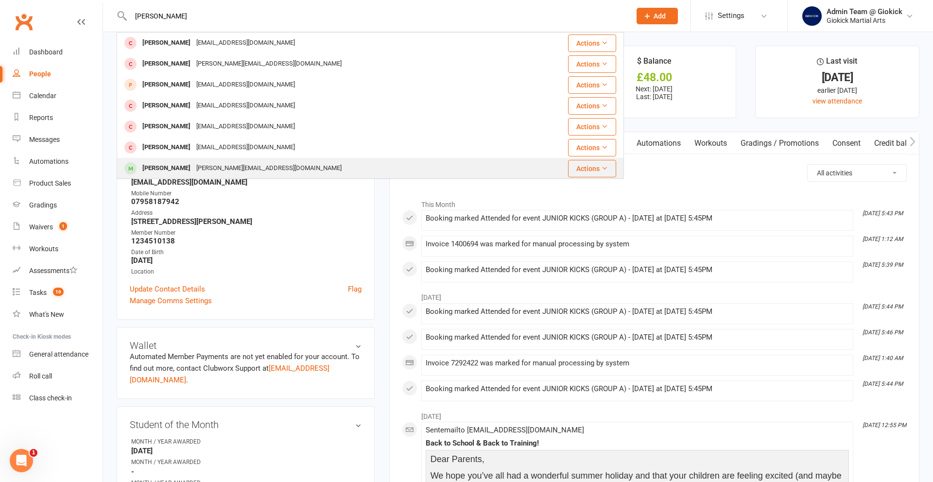
type input "[PERSON_NAME]"
click at [160, 173] on div "[PERSON_NAME]" at bounding box center [167, 168] width 54 height 14
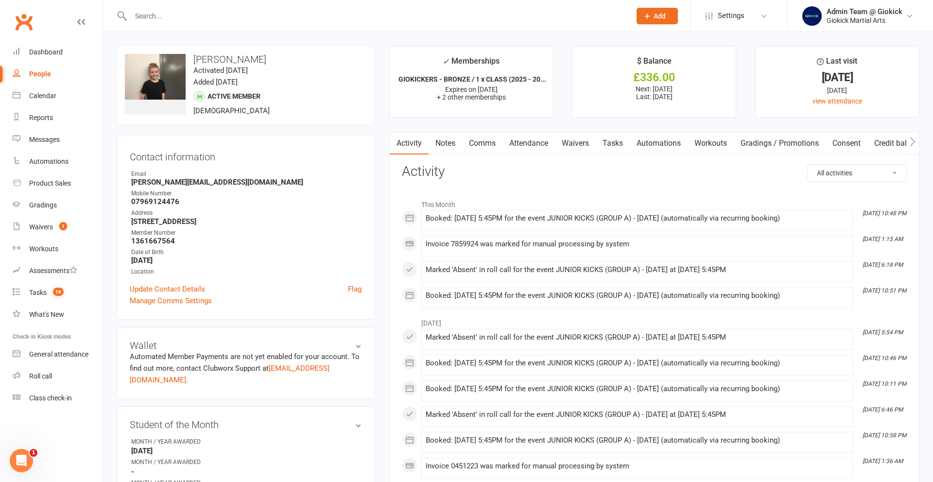
click at [172, 13] on input "text" at bounding box center [376, 16] width 496 height 14
click at [149, 22] on div at bounding box center [370, 16] width 507 height 32
click at [151, 14] on input "text" at bounding box center [376, 16] width 496 height 14
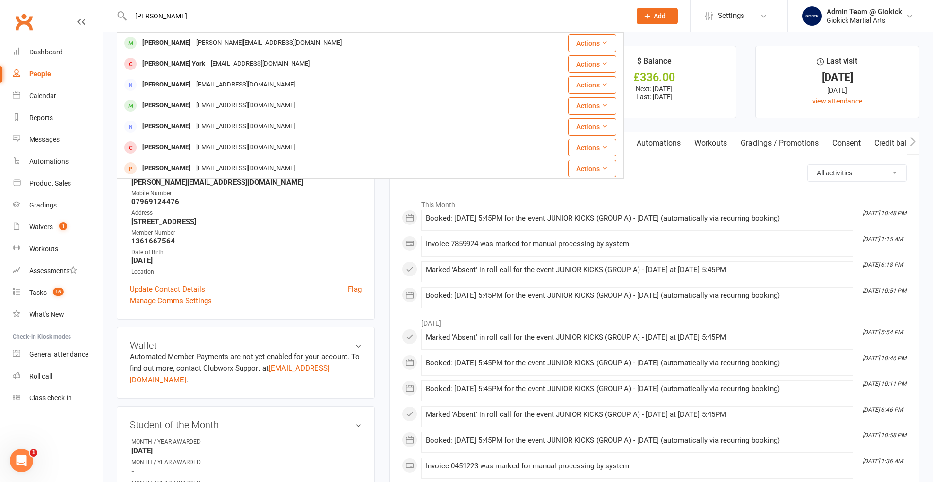
type input "[PERSON_NAME]"
